Goal: Information Seeking & Learning: Learn about a topic

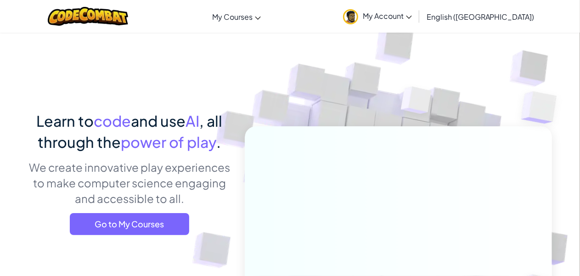
click at [416, 11] on link "My Account" at bounding box center [378, 16] width 78 height 29
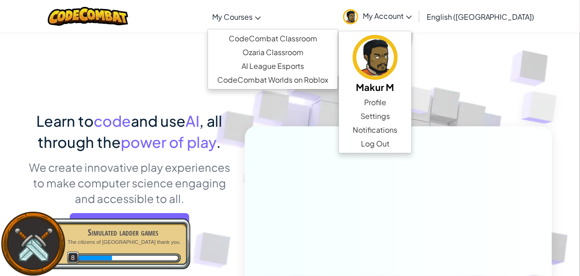
click at [253, 21] on span "My Courses" at bounding box center [232, 17] width 40 height 10
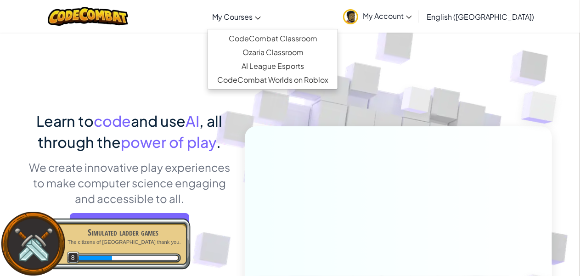
click at [146, 239] on p "The citizens of [GEOGRAPHIC_DATA] thank you." at bounding box center [123, 242] width 116 height 7
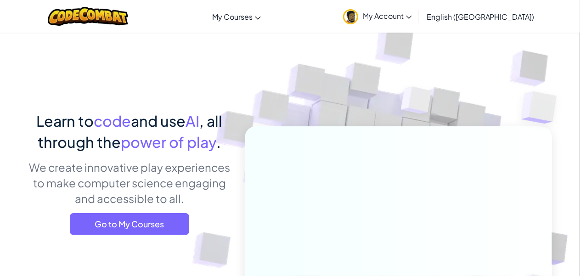
click at [417, 23] on link "My Account" at bounding box center [378, 16] width 78 height 29
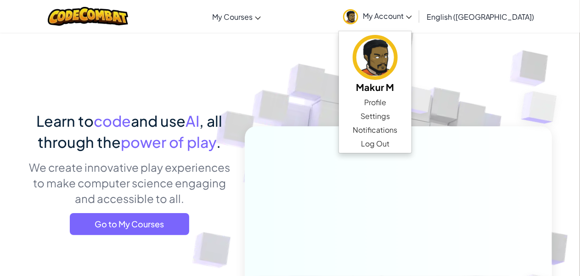
click at [302, 122] on img at bounding box center [392, 202] width 510 height 510
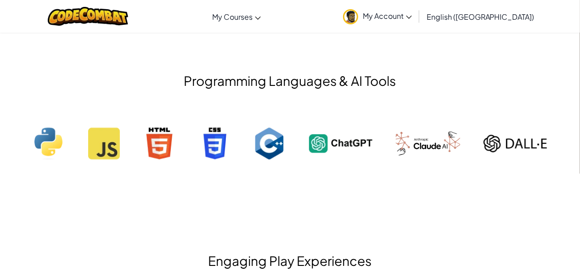
scroll to position [870, 0]
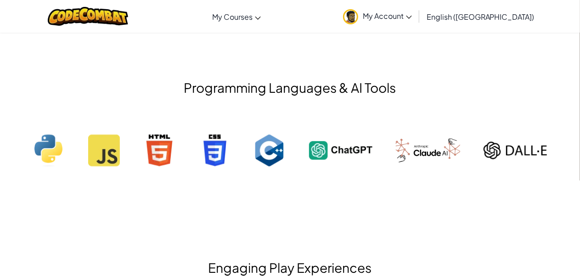
click at [494, 147] on img at bounding box center [515, 151] width 63 height 32
click at [341, 161] on img at bounding box center [340, 151] width 63 height 32
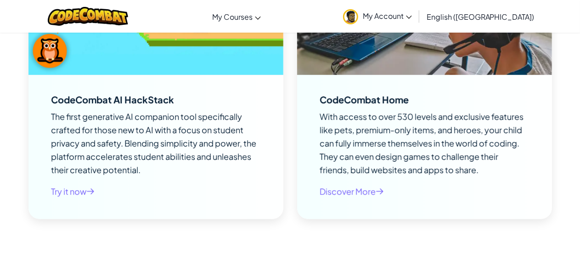
scroll to position [1800, 0]
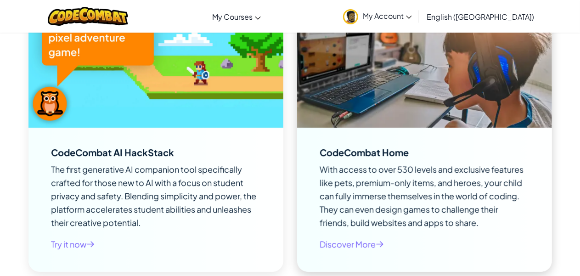
drag, startPoint x: 347, startPoint y: 6, endPoint x: 356, endPoint y: 40, distance: 34.8
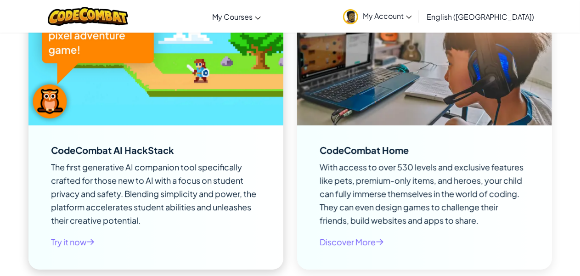
scroll to position [1711, 0]
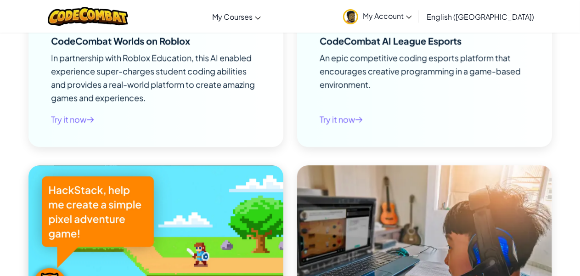
drag, startPoint x: 129, startPoint y: 188, endPoint x: 80, endPoint y: 241, distance: 72.5
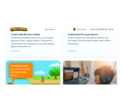
scroll to position [1527, 0]
